Goal: Transaction & Acquisition: Purchase product/service

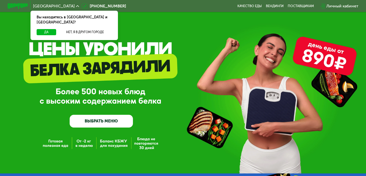
click at [102, 121] on link "ВЫБРАТЬ МЕНЮ" at bounding box center [101, 120] width 63 height 13
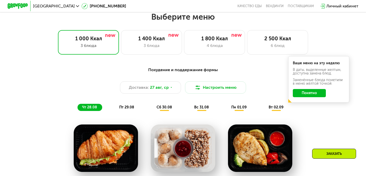
scroll to position [218, 0]
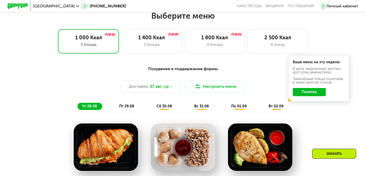
click at [312, 94] on button "Понятно" at bounding box center [309, 92] width 33 height 8
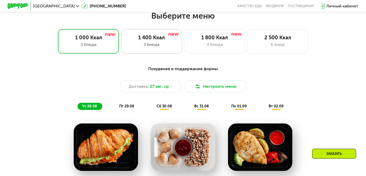
click at [184, 50] on div "1 400 Ккал 3 блюда" at bounding box center [214, 41] width 61 height 24
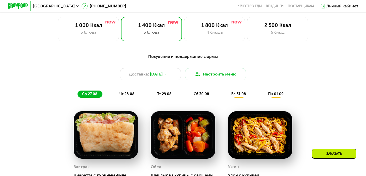
scroll to position [235, 0]
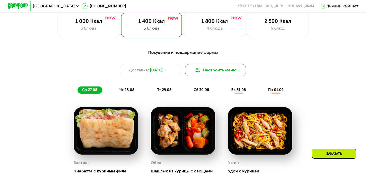
click at [194, 70] on button "Настроить меню" at bounding box center [215, 70] width 61 height 12
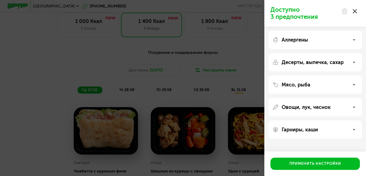
click at [354, 85] on icon at bounding box center [354, 84] width 3 height 3
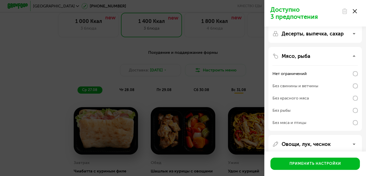
scroll to position [31, 0]
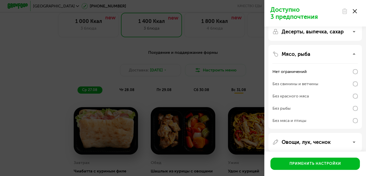
click at [358, 12] on div at bounding box center [349, 11] width 21 height 10
click at [353, 11] on icon at bounding box center [355, 11] width 4 height 4
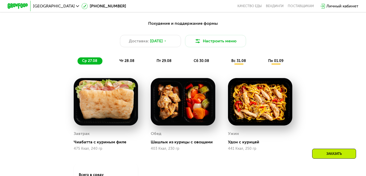
scroll to position [263, 0]
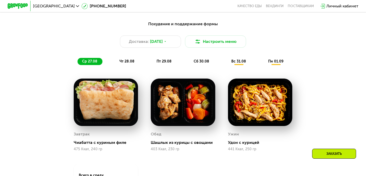
click at [131, 61] on span "чт 28.08" at bounding box center [127, 61] width 15 height 4
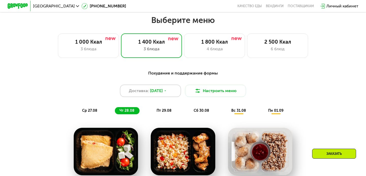
scroll to position [190, 0]
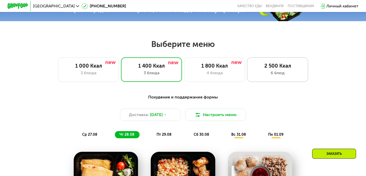
click at [255, 69] on div "2 500 Ккал 6 блюд" at bounding box center [277, 69] width 61 height 24
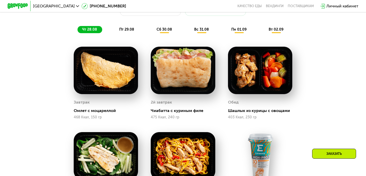
scroll to position [296, 0]
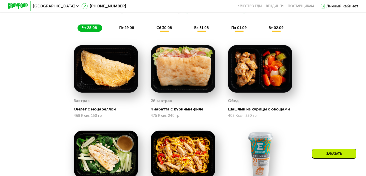
click at [131, 81] on img at bounding box center [106, 68] width 64 height 47
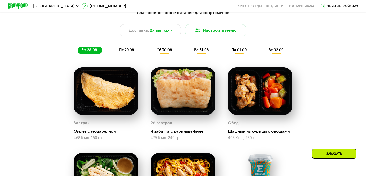
scroll to position [251, 0]
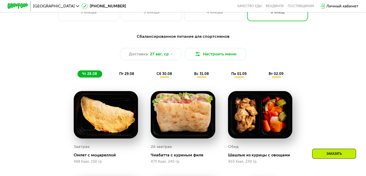
click at [129, 73] on span "пт 29.08" at bounding box center [126, 73] width 15 height 4
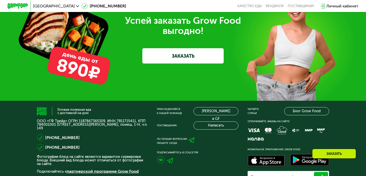
scroll to position [1628, 0]
